Goal: Task Accomplishment & Management: Manage account settings

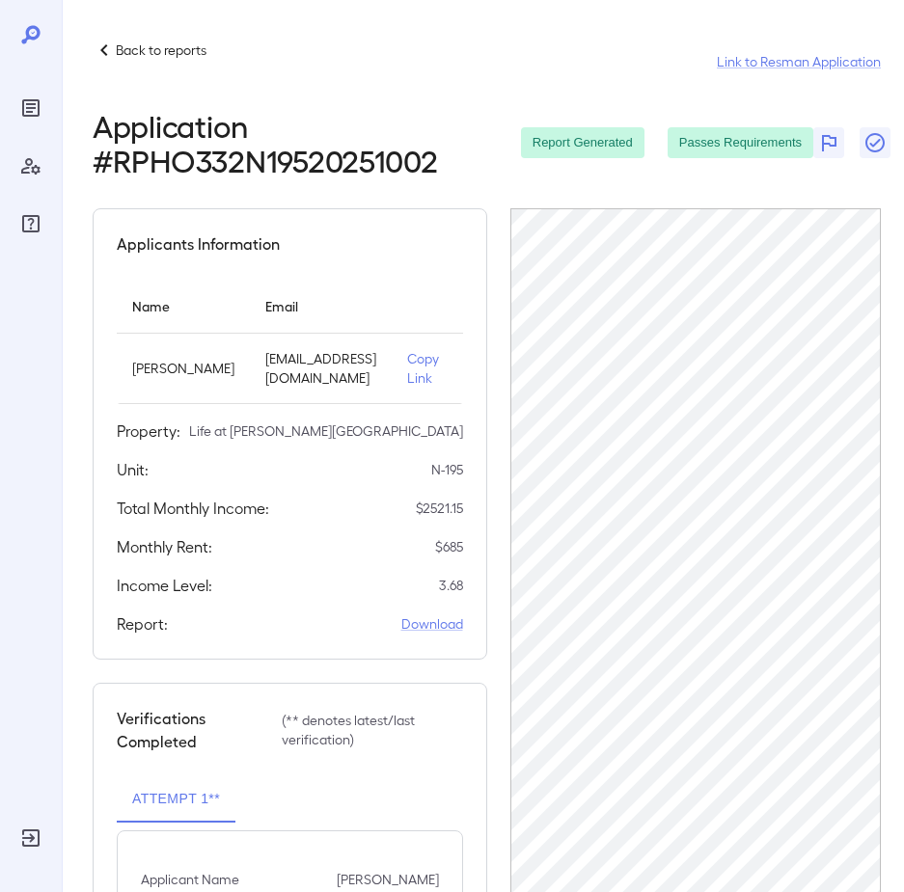
click at [132, 50] on p "Back to reports" at bounding box center [161, 50] width 91 height 19
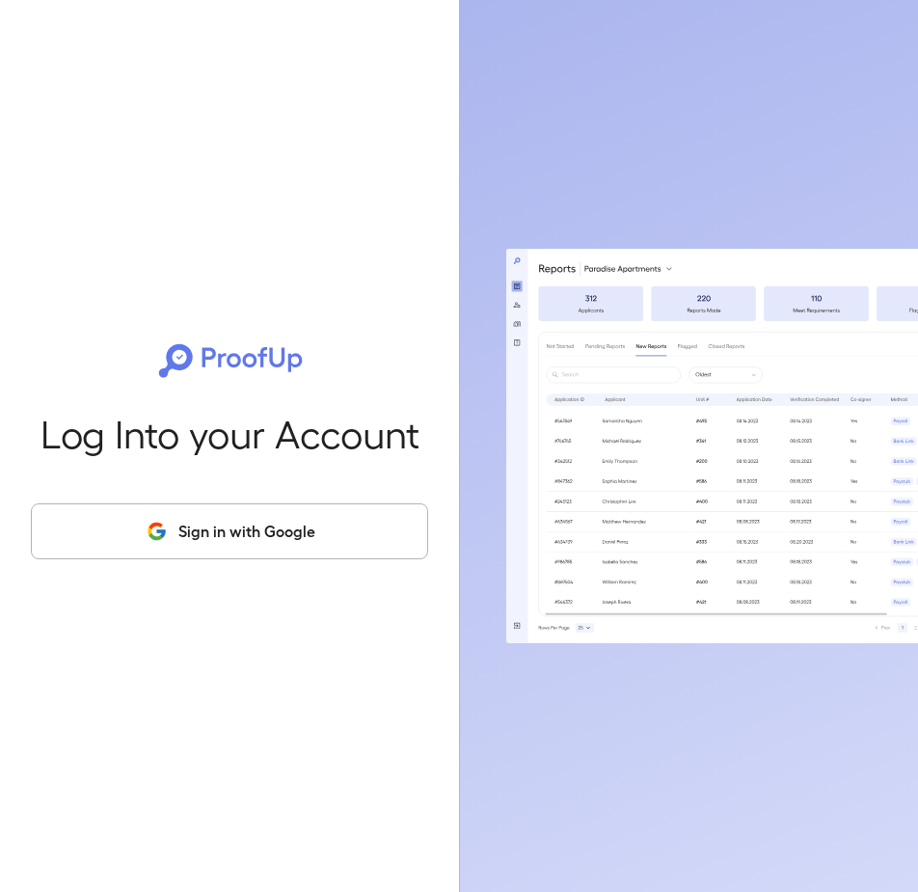
click at [235, 522] on button "Sign in with Google" at bounding box center [229, 532] width 397 height 56
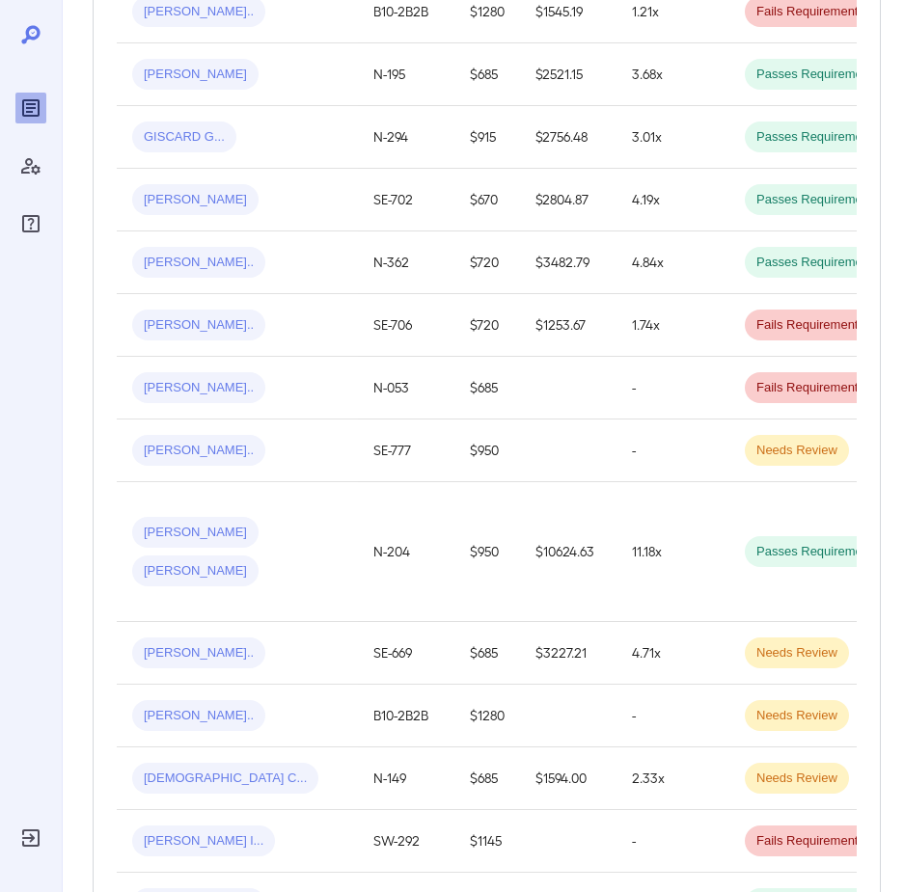
scroll to position [965, 0]
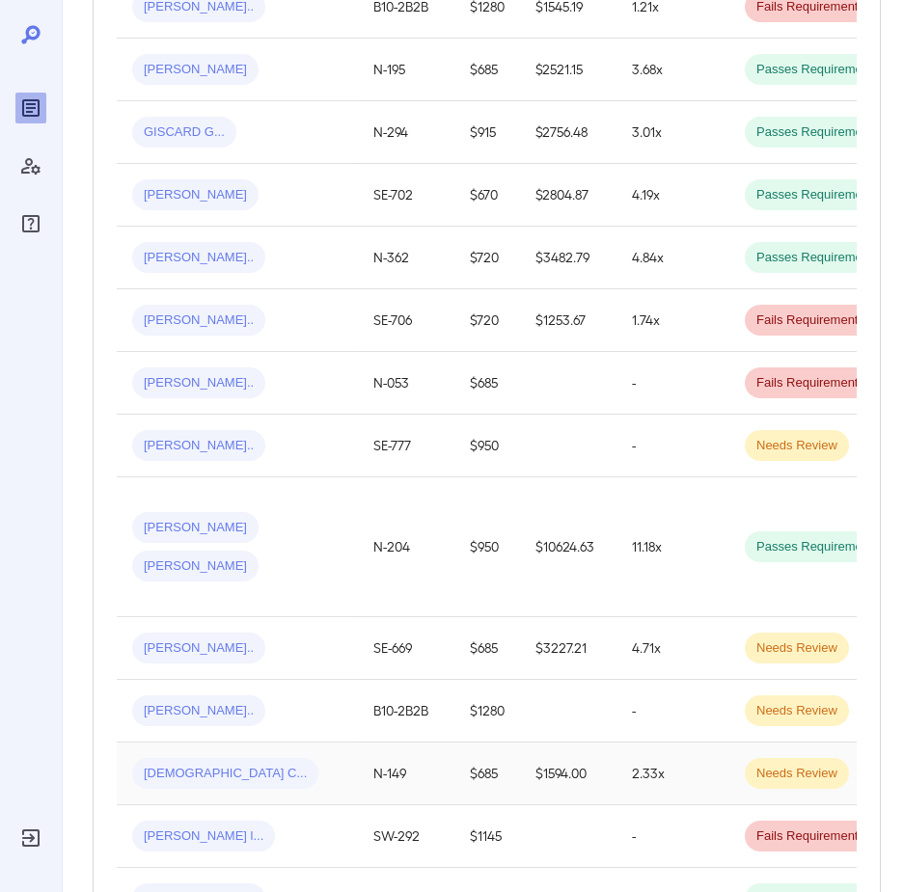
click at [177, 765] on span "Jaina C..." at bounding box center [225, 774] width 186 height 18
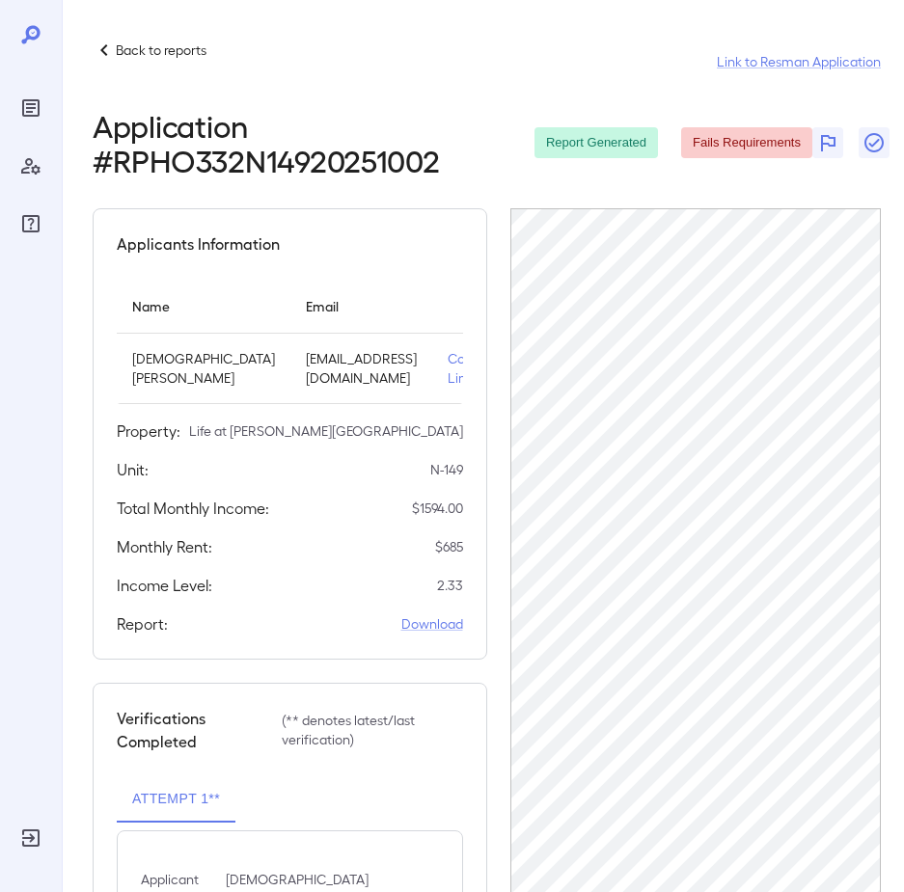
scroll to position [168, 0]
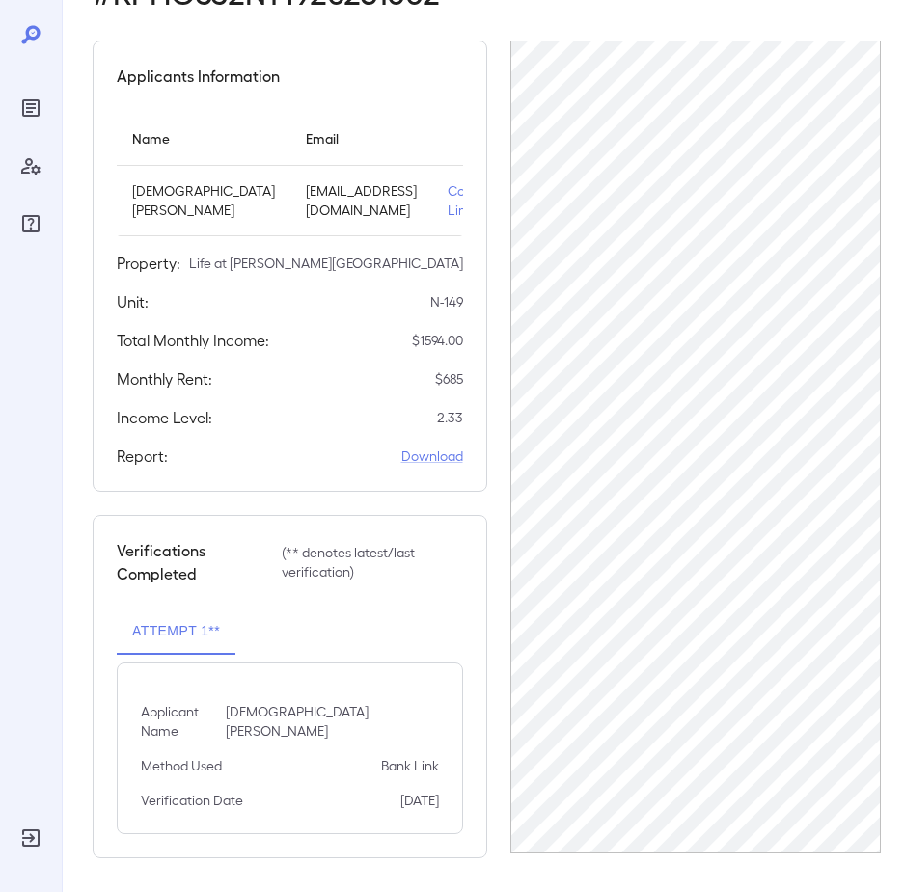
click at [176, 93] on div "Applicants Information Name Email Jaina Conrad cactovo@gmail.com Copy Link Rese…" at bounding box center [290, 266] width 395 height 451
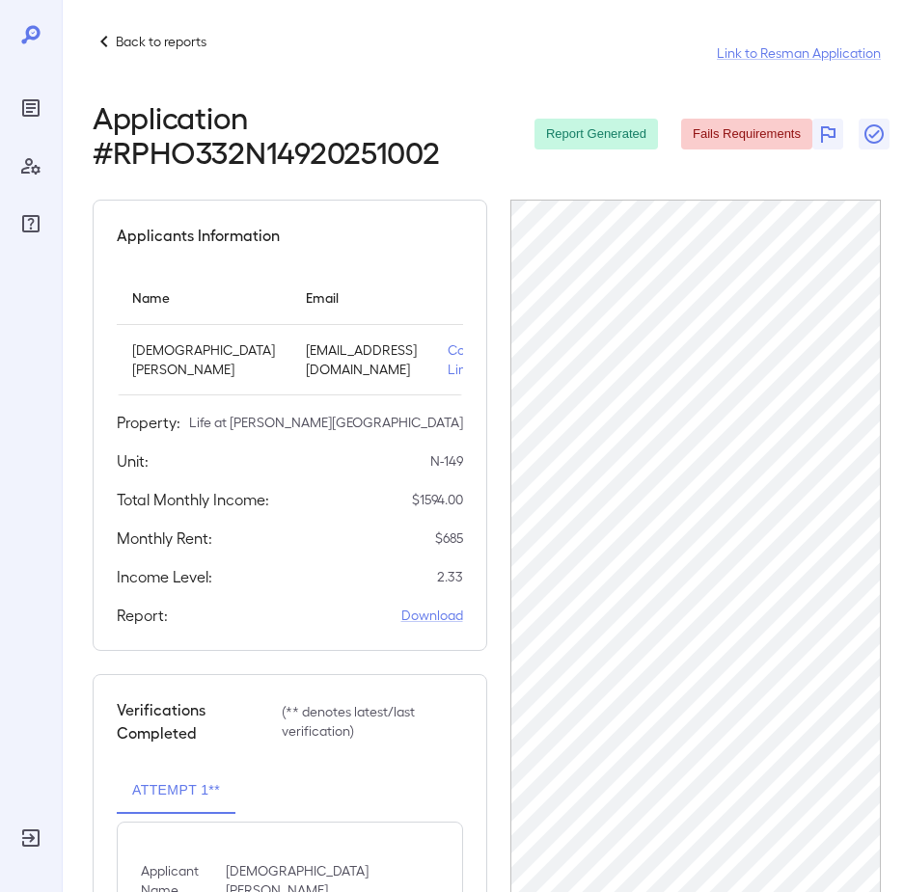
scroll to position [0, 0]
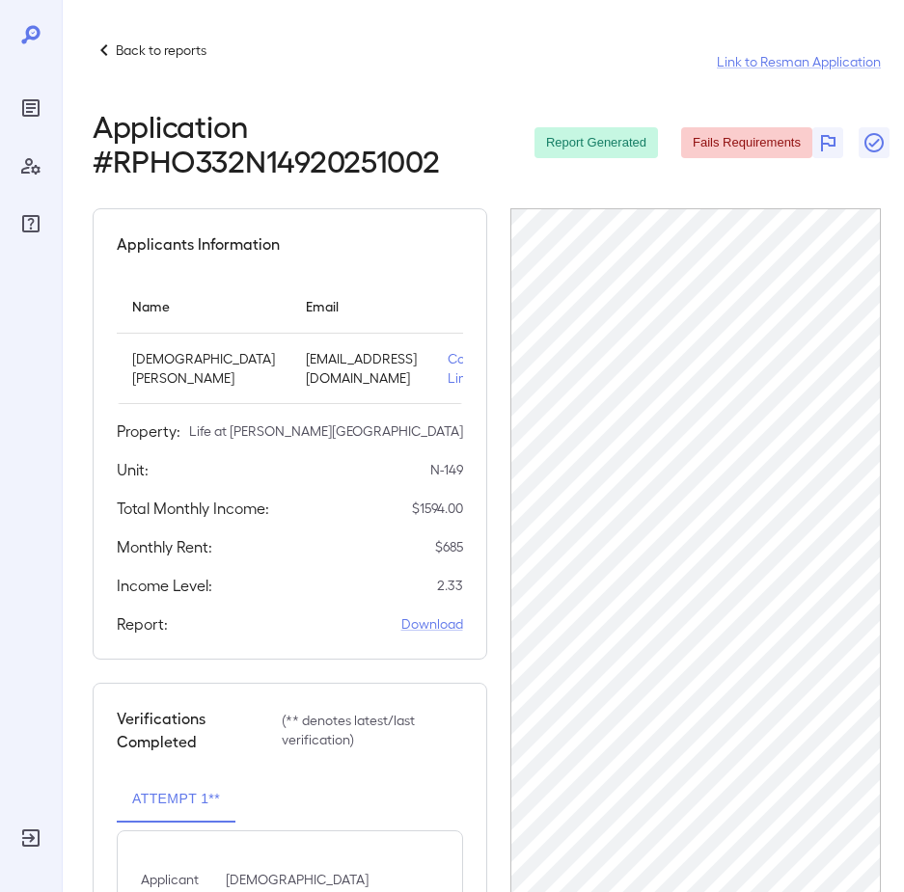
click at [176, 56] on p "Back to reports" at bounding box center [161, 50] width 91 height 19
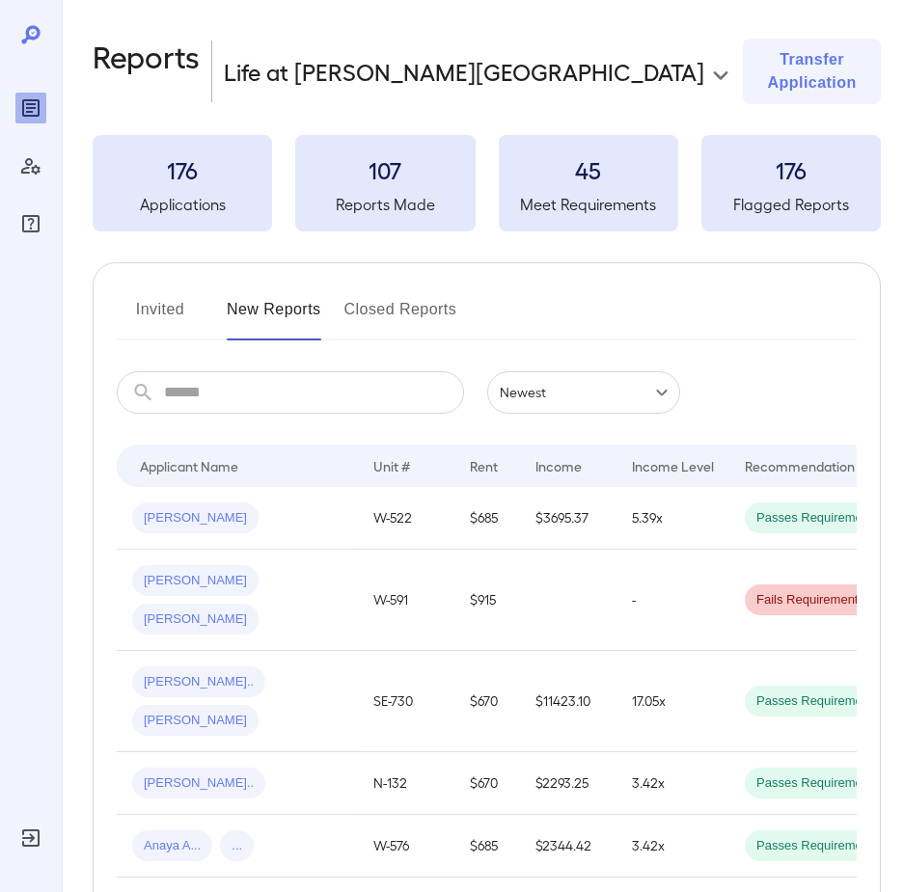
click at [160, 294] on button "Invited" at bounding box center [160, 317] width 87 height 46
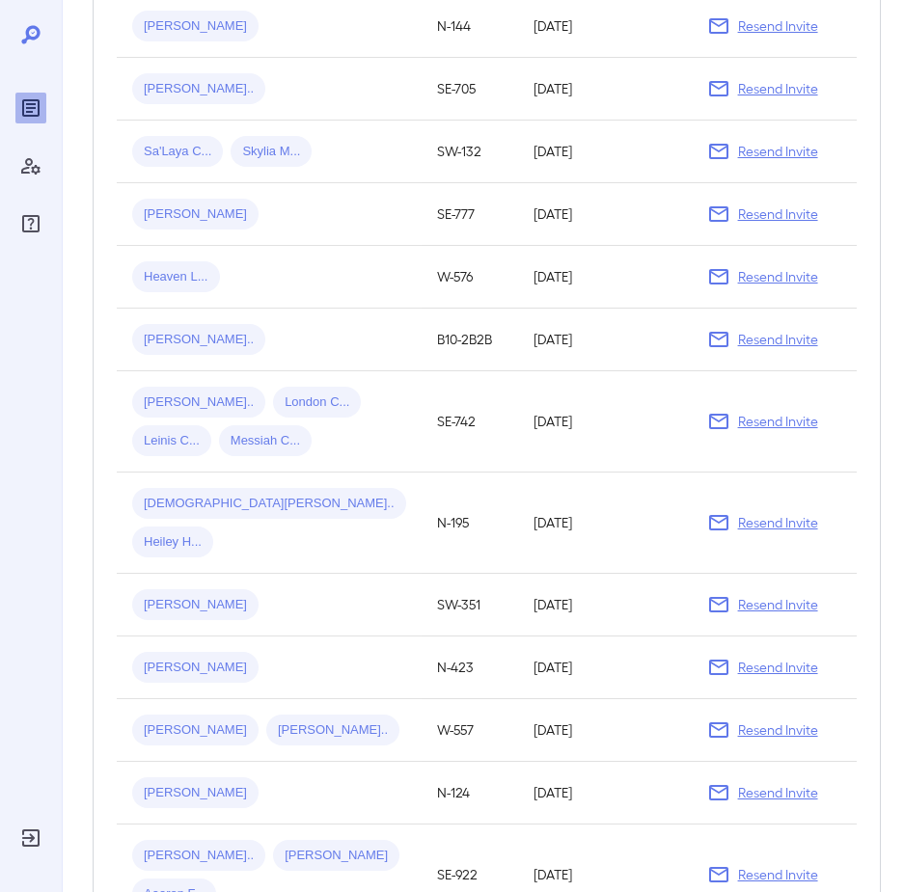
scroll to position [772, 0]
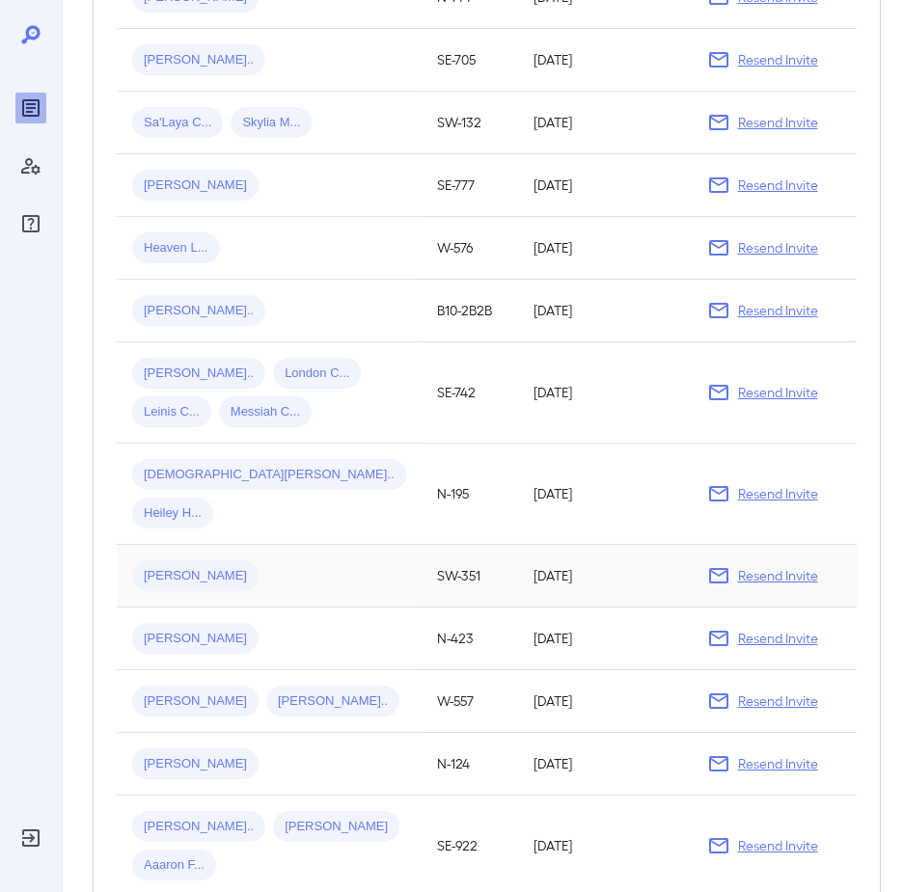
click at [159, 567] on span "Ana M..." at bounding box center [195, 576] width 126 height 18
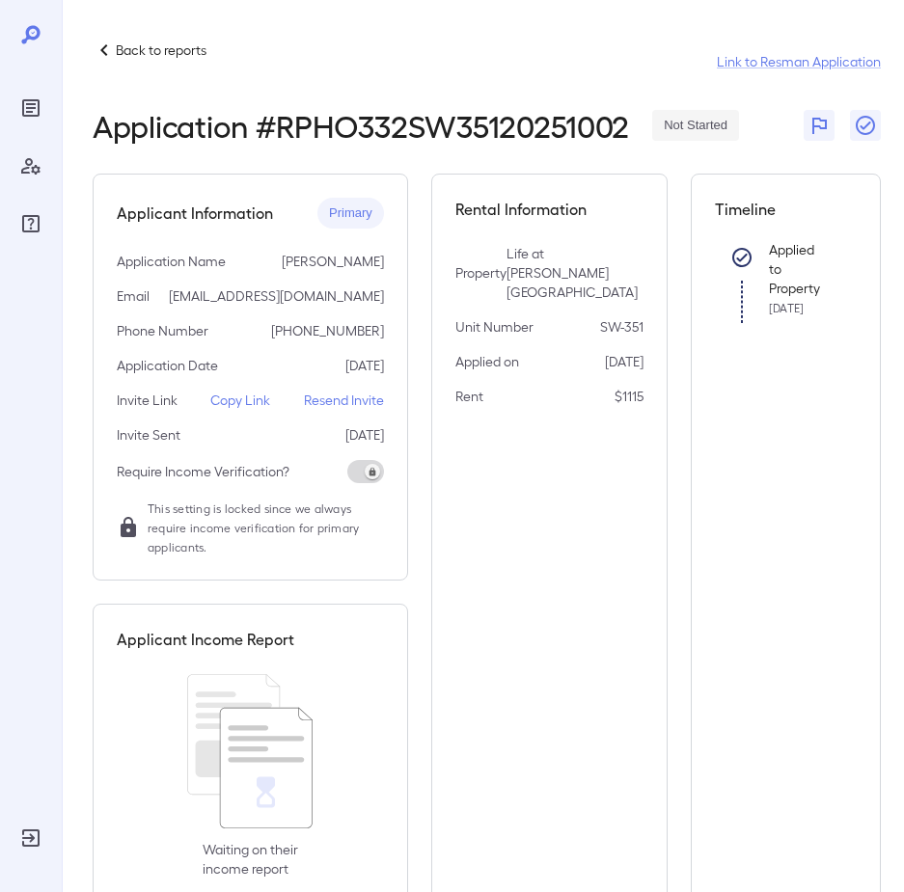
click at [344, 400] on p "Resend Invite" at bounding box center [344, 400] width 80 height 19
click at [129, 44] on p "Back to reports" at bounding box center [161, 50] width 91 height 19
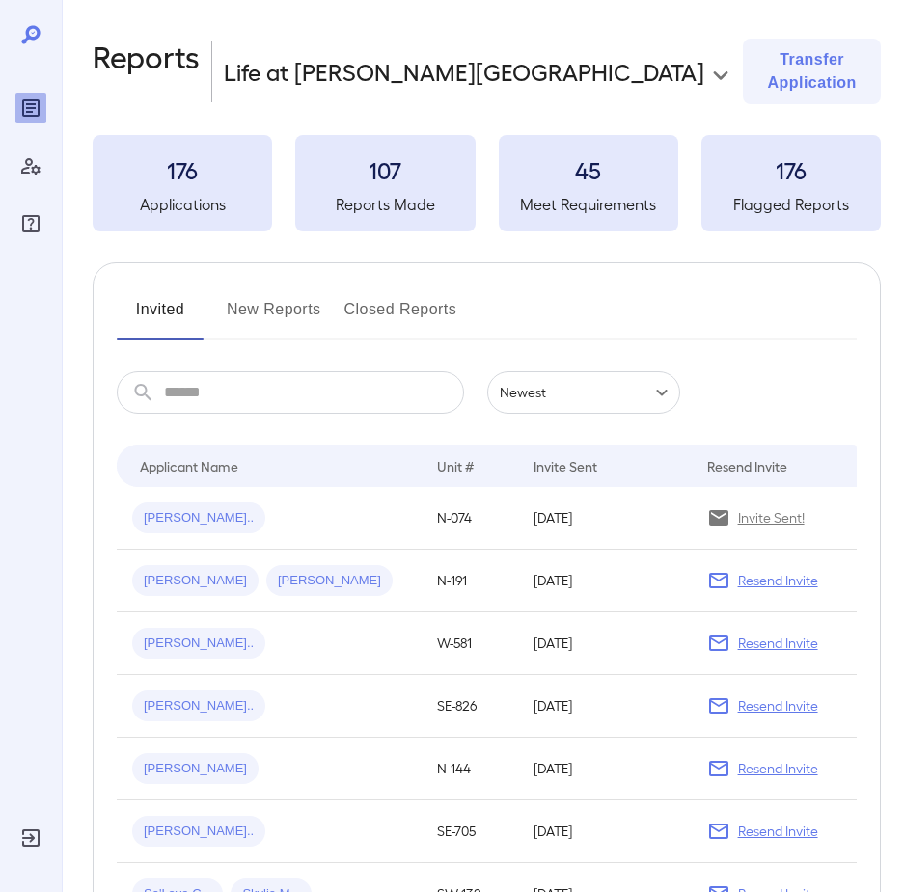
click at [204, 371] on input "text" at bounding box center [314, 392] width 300 height 42
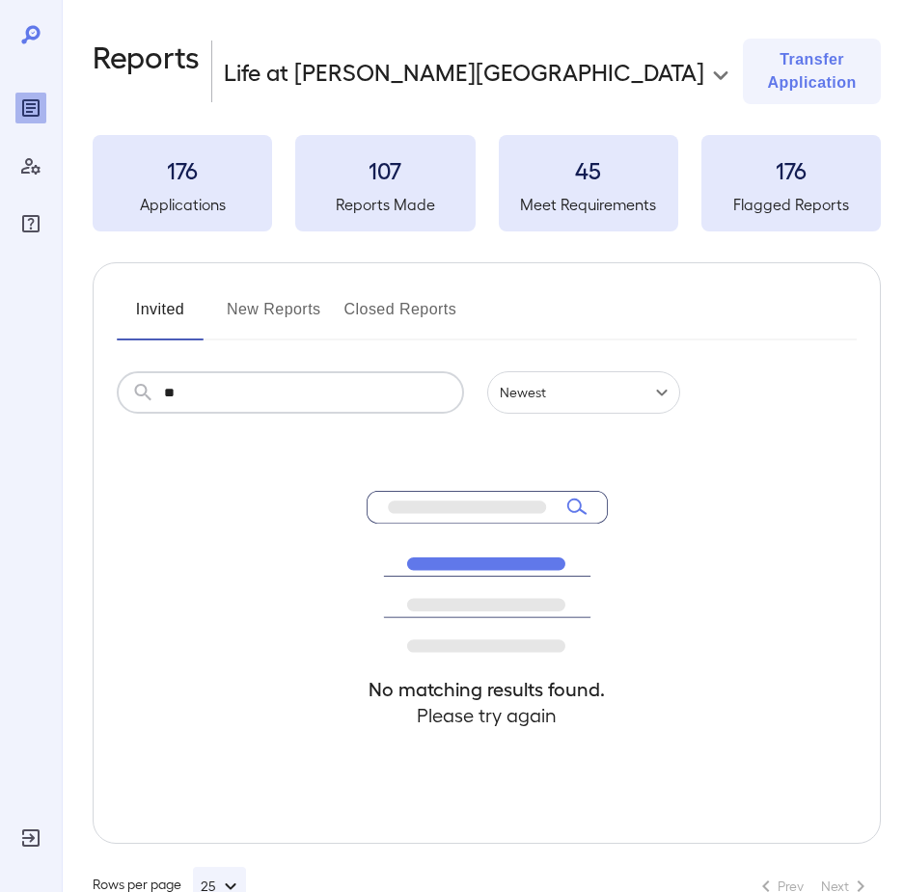
type input "*"
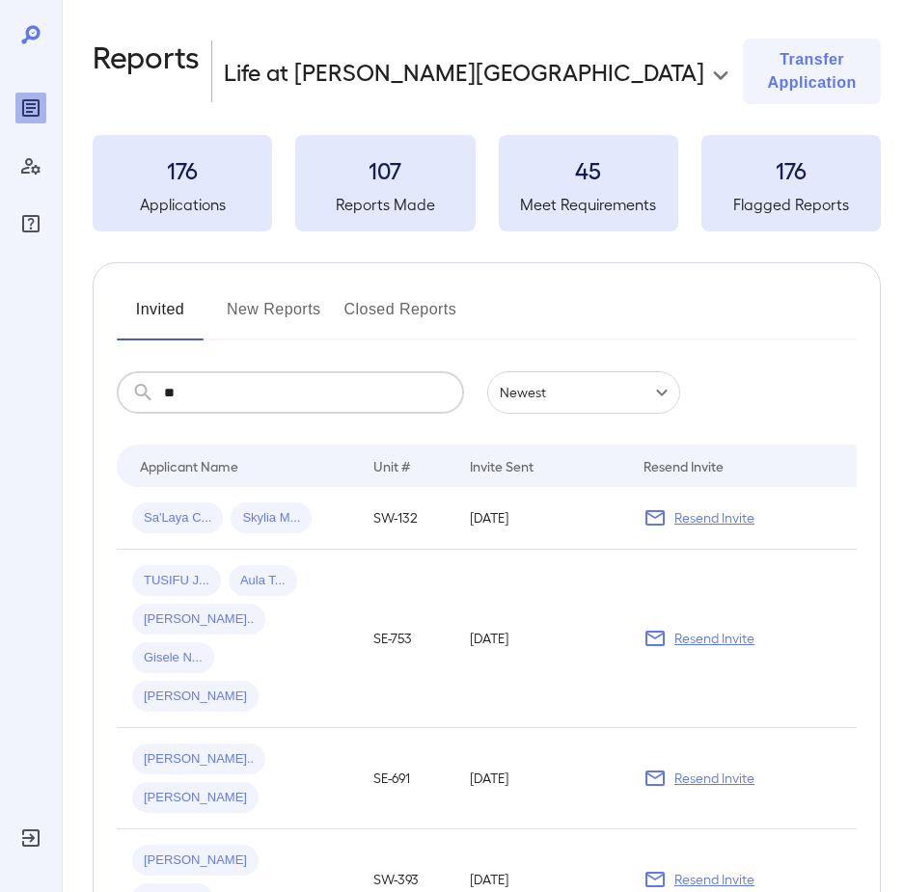
type input "*"
